Goal: Task Accomplishment & Management: Manage account settings

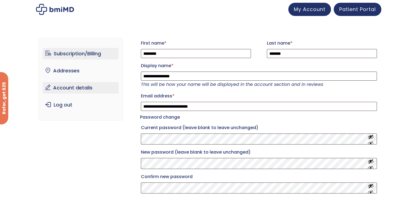
click at [64, 54] on link "Subscription/Billing" at bounding box center [81, 54] width 76 height 12
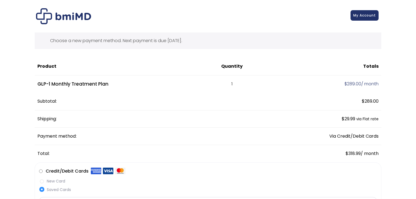
click at [362, 17] on span "My Account" at bounding box center [364, 15] width 23 height 5
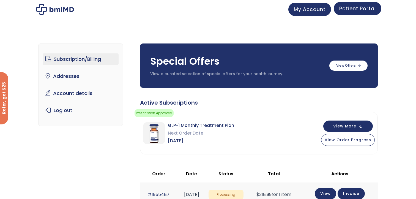
click at [362, 10] on span "Patient Portal" at bounding box center [357, 8] width 37 height 7
click at [361, 9] on span "Patient Portal" at bounding box center [357, 8] width 37 height 7
